Goal: Obtain resource: Download file/media

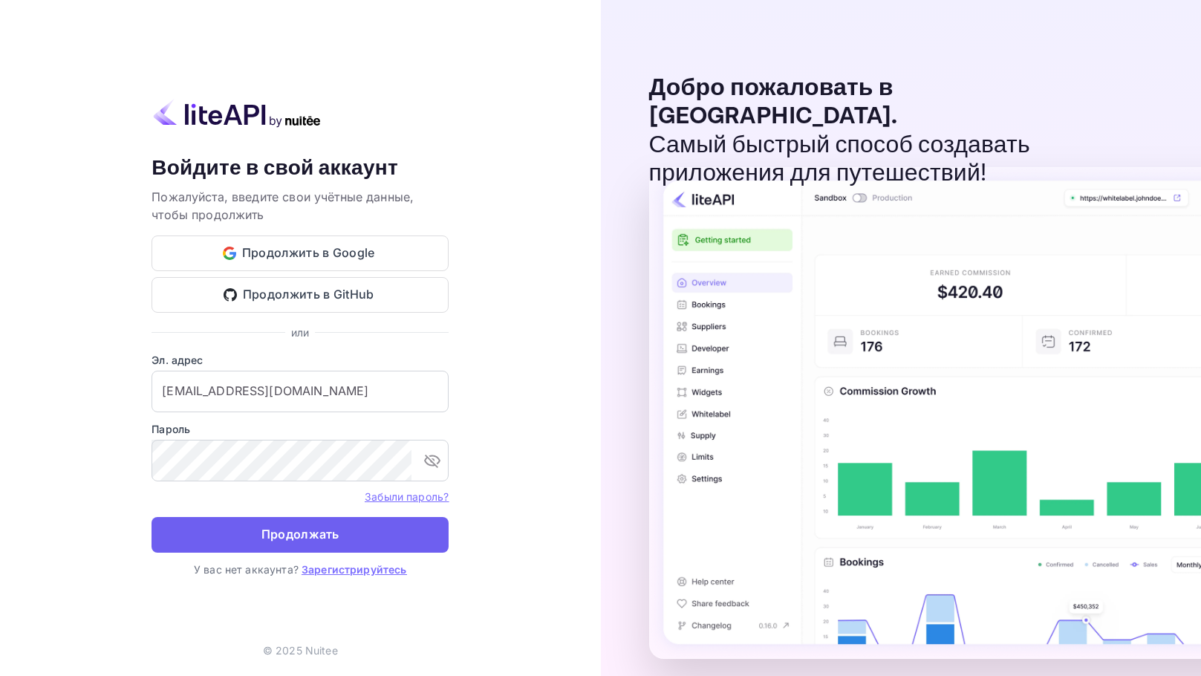
drag, startPoint x: 0, startPoint y: 0, endPoint x: 344, endPoint y: 535, distance: 636.3
click at [344, 535] on button "Продолжать" at bounding box center [300, 535] width 297 height 36
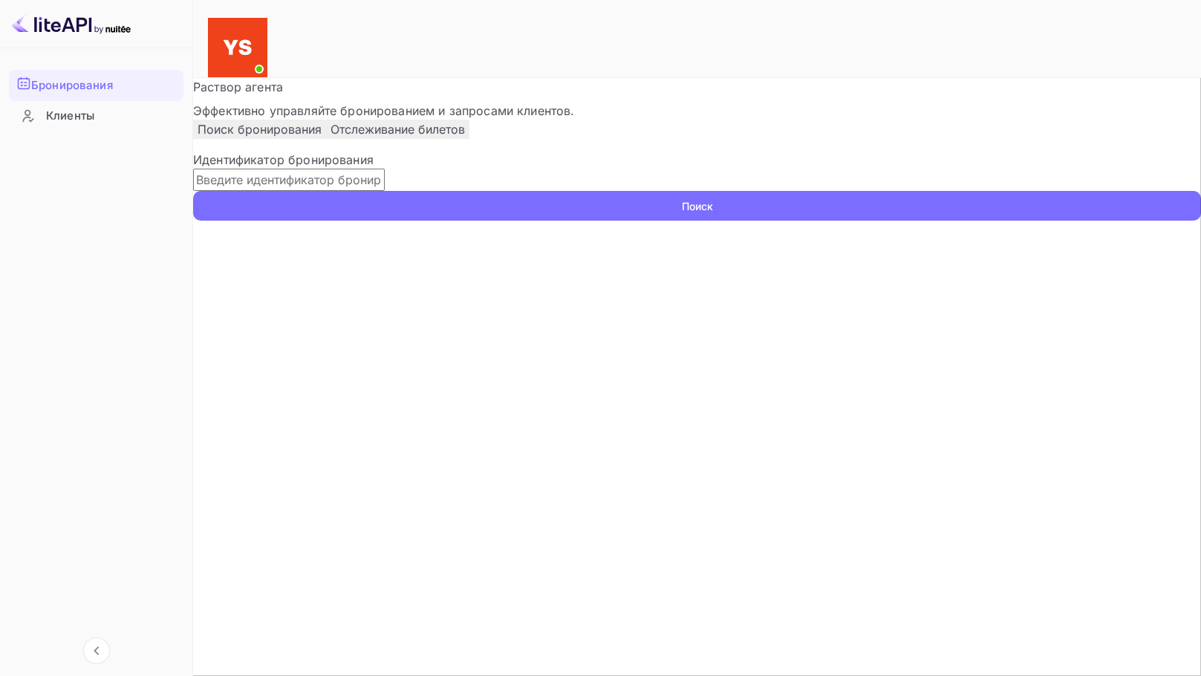
click at [336, 191] on input "text" at bounding box center [289, 180] width 192 height 22
paste input "9635065"
type input "9635065"
click at [193, 191] on button "Поиск" at bounding box center [697, 206] width 1008 height 30
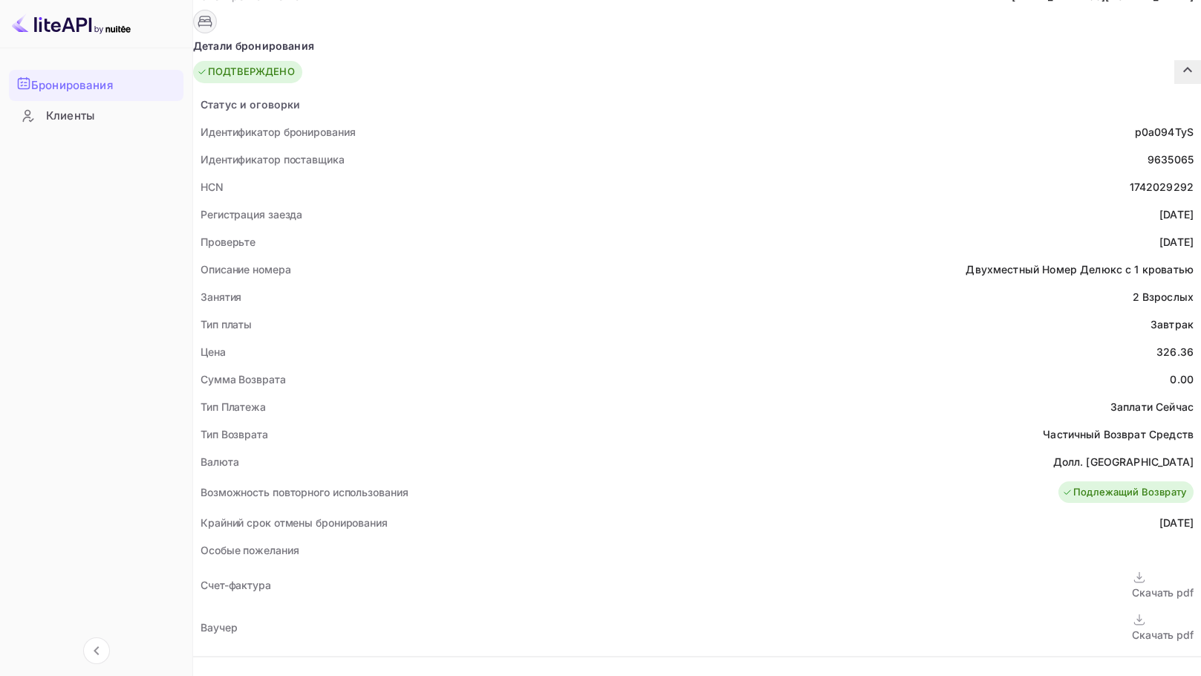
scroll to position [297, 0]
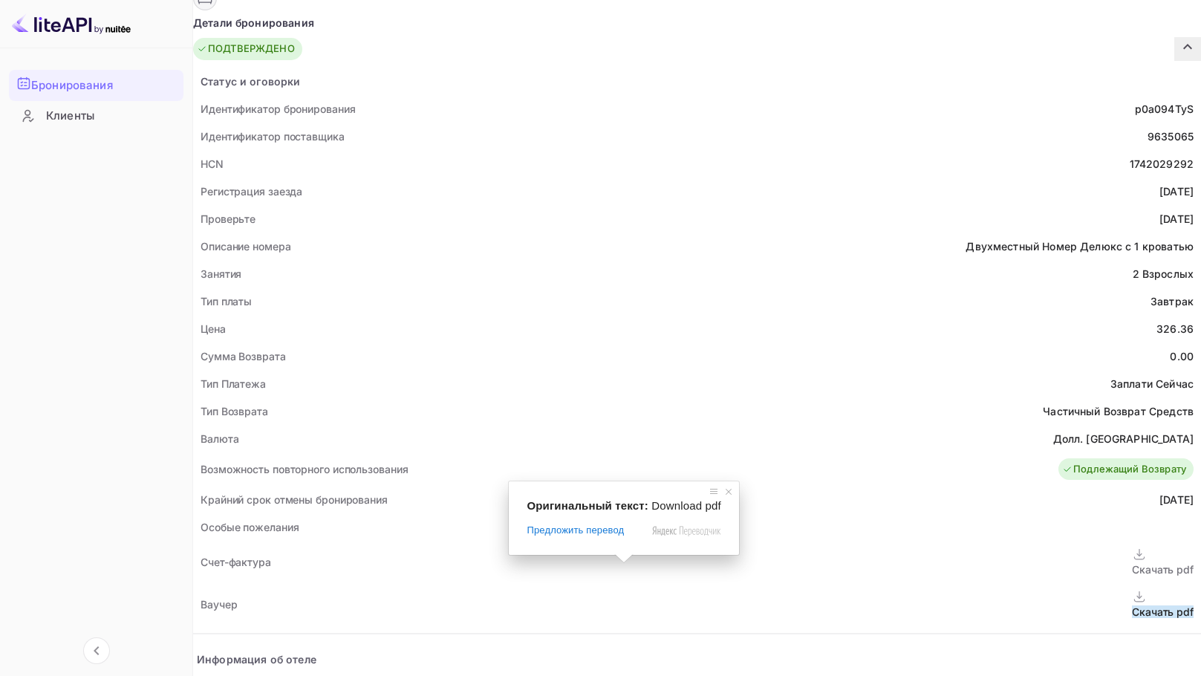
click at [619, 563] on span at bounding box center [623, 558] width 19 height 9
click at [1132, 605] on ya-tr-span "Скачать pdf" at bounding box center [1163, 611] width 62 height 13
